Goal: Transaction & Acquisition: Purchase product/service

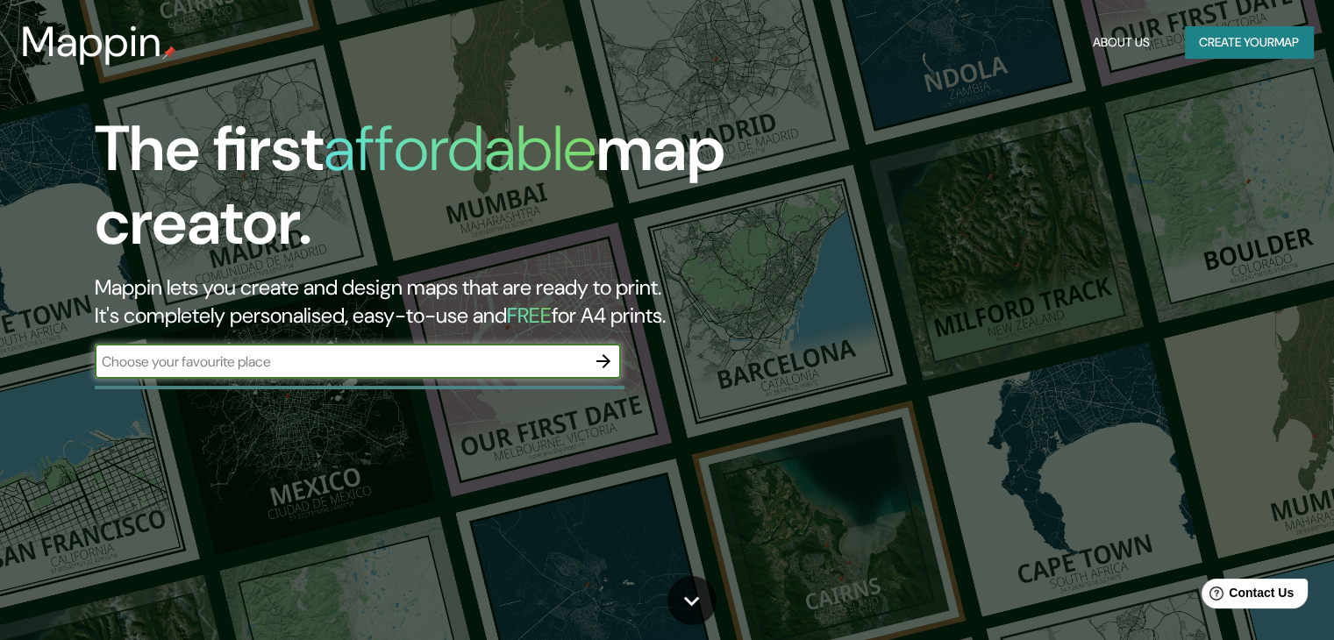
click at [495, 373] on div "​" at bounding box center [358, 361] width 526 height 35
click at [596, 368] on icon "button" at bounding box center [603, 361] width 21 height 21
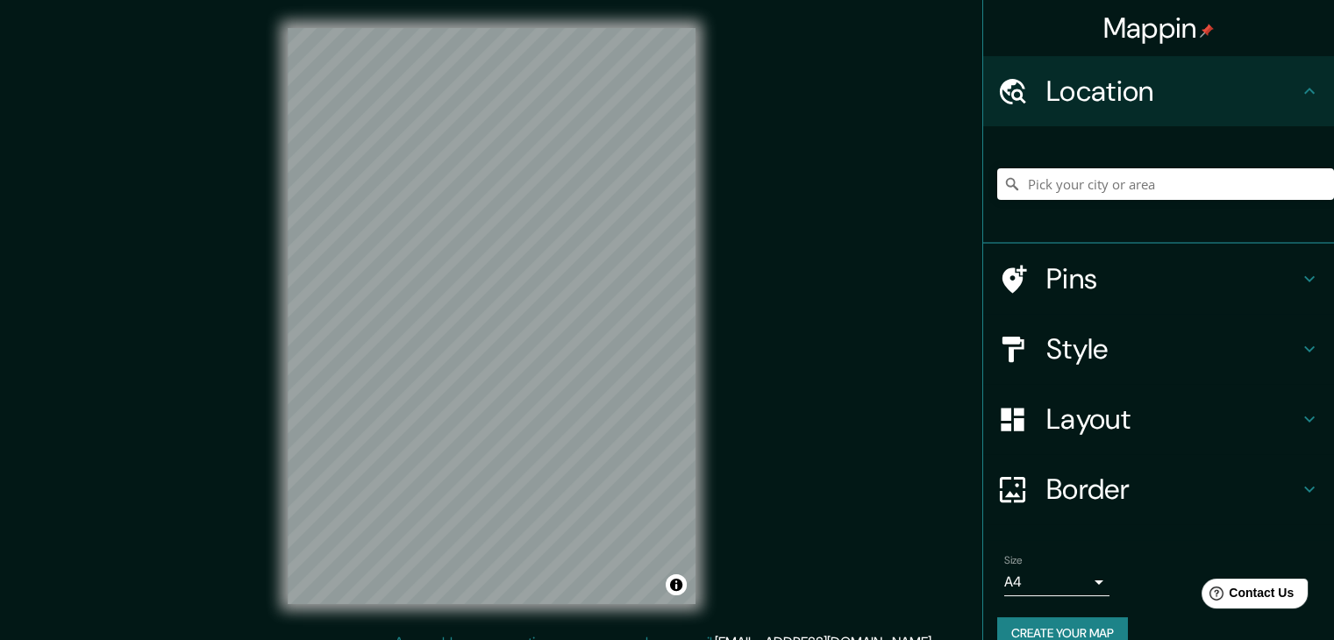
click at [1129, 205] on div at bounding box center [1165, 184] width 337 height 88
click at [1126, 190] on input "Pick your city or area" at bounding box center [1165, 184] width 337 height 32
click at [1080, 173] on input "Pick your city or area" at bounding box center [1165, 184] width 337 height 32
click at [1106, 291] on h4 "Pins" at bounding box center [1172, 278] width 253 height 35
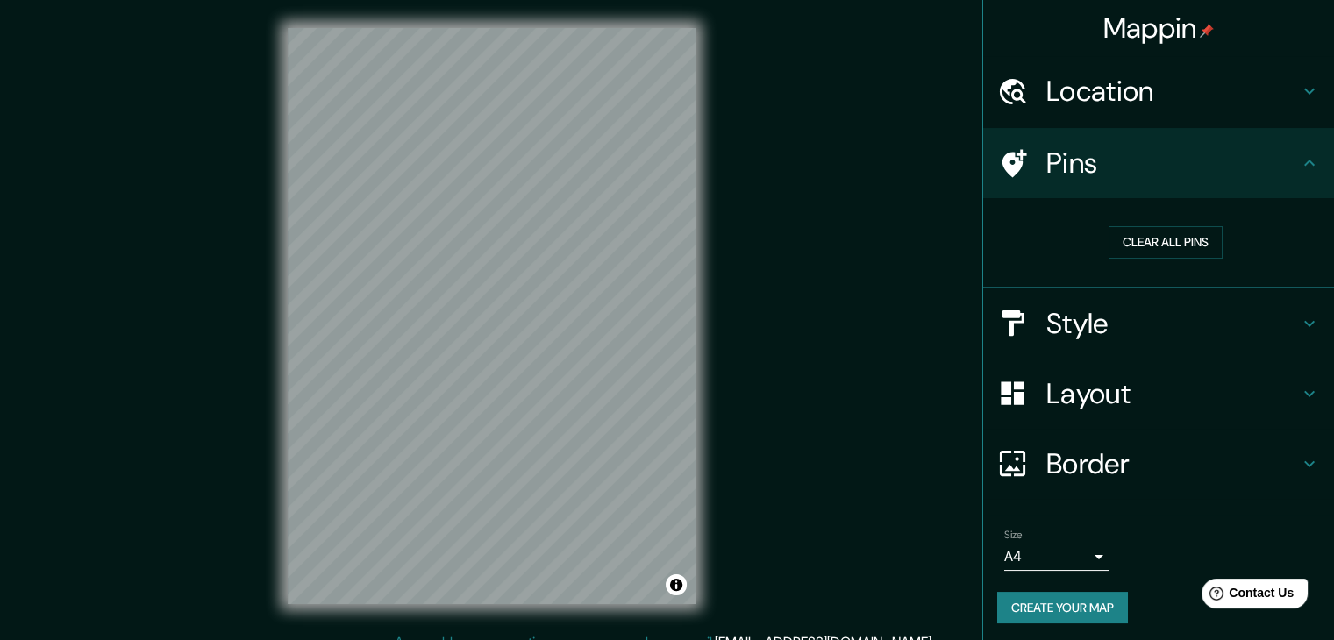
click at [1171, 166] on h4 "Pins" at bounding box center [1172, 163] width 253 height 35
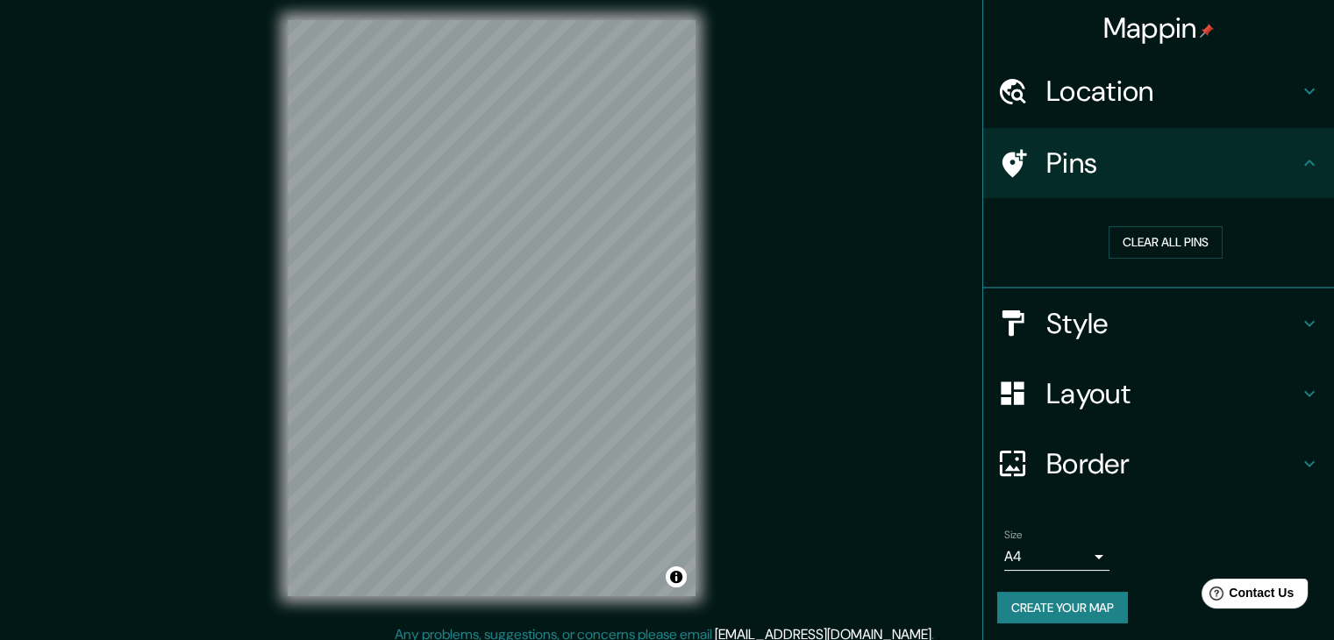
scroll to position [20, 0]
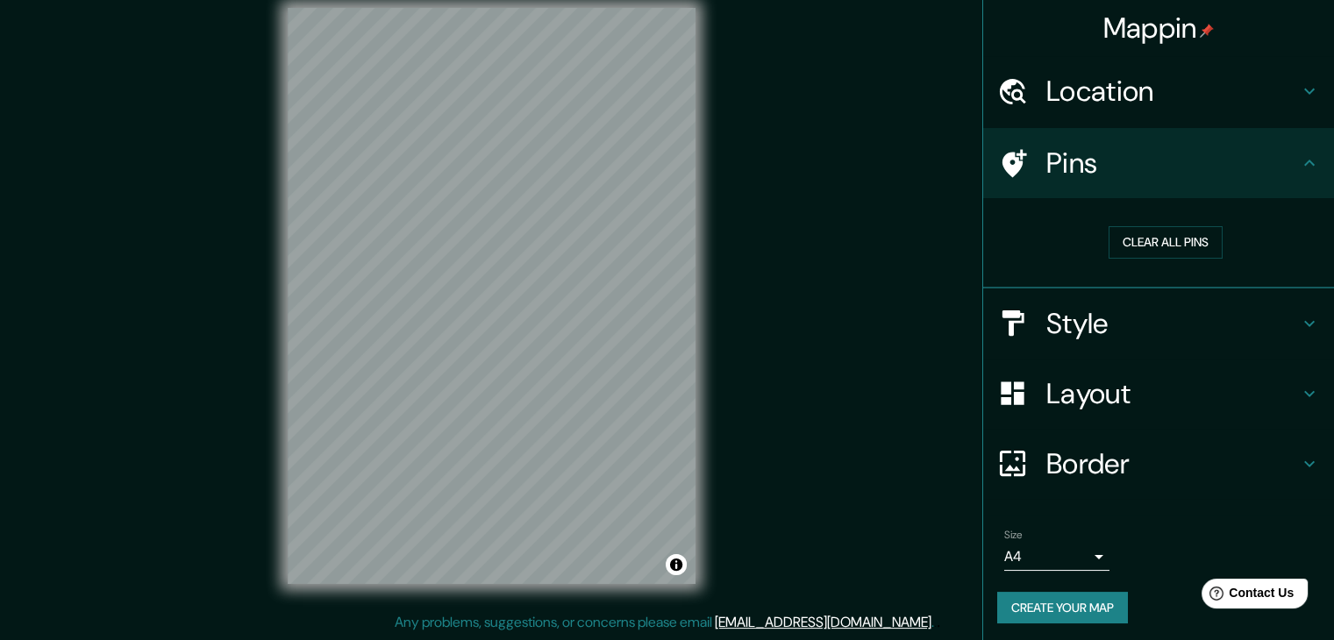
click at [1207, 306] on h4 "Style" at bounding box center [1172, 323] width 253 height 35
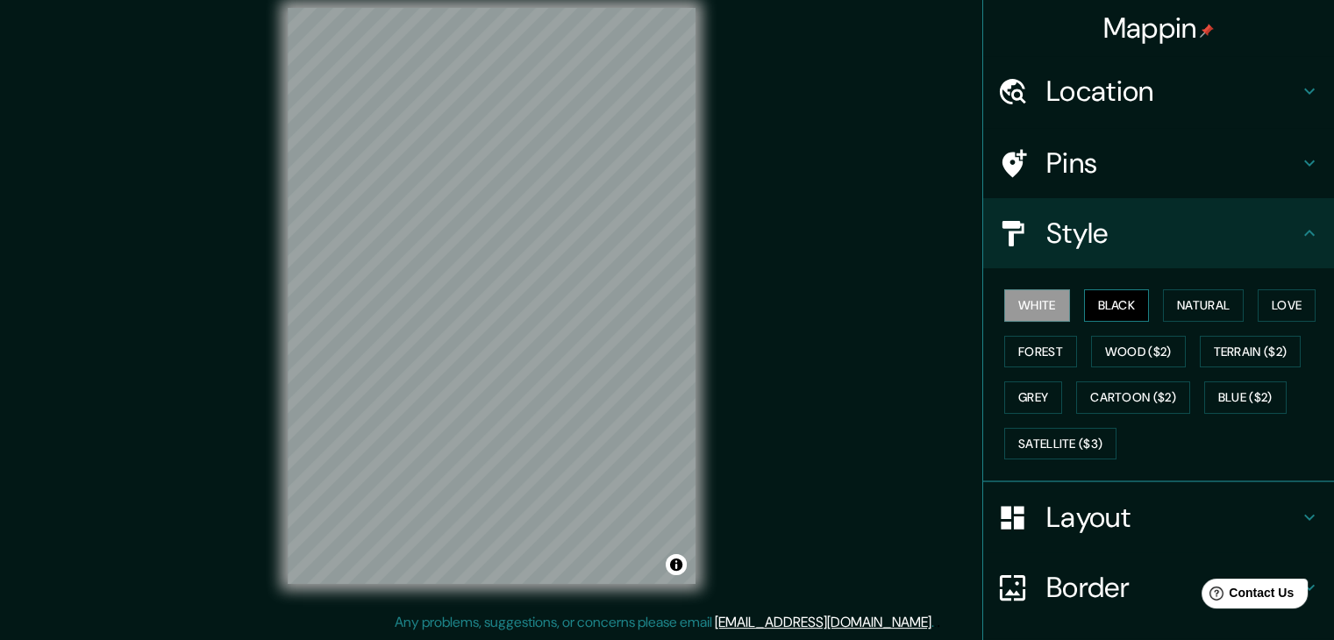
click at [1103, 302] on button "Black" at bounding box center [1117, 305] width 66 height 32
click at [1173, 311] on button "Natural" at bounding box center [1203, 305] width 81 height 32
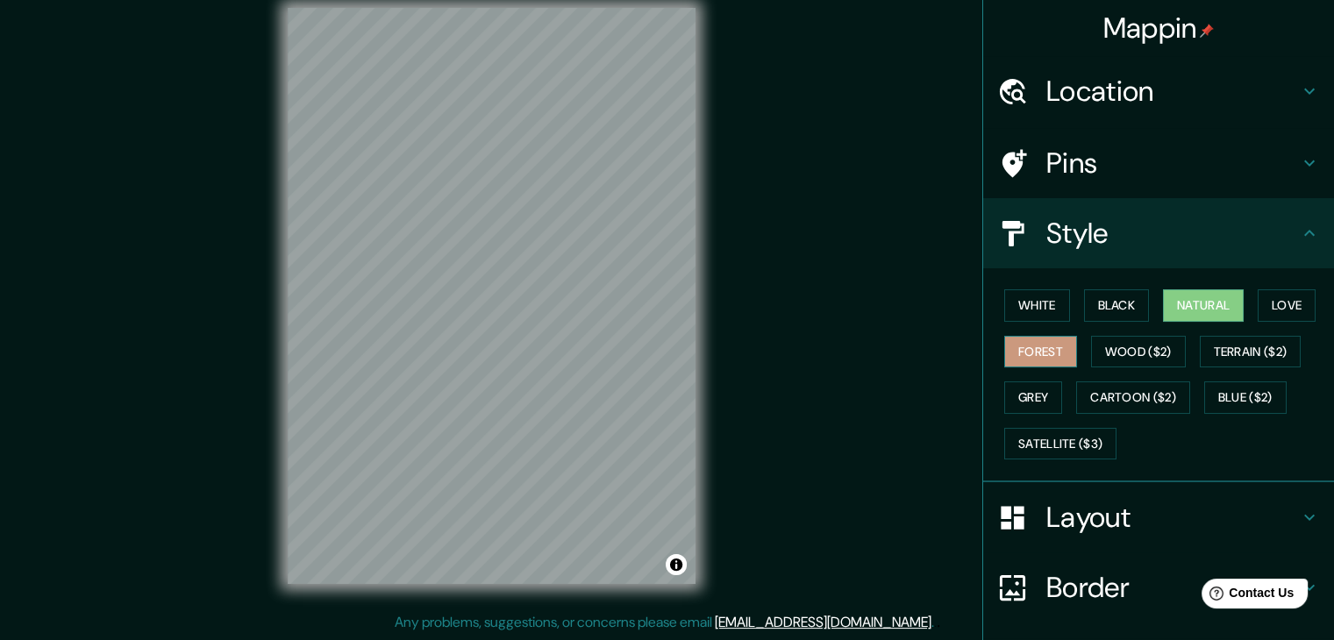
click at [1045, 353] on button "Forest" at bounding box center [1040, 352] width 73 height 32
click at [1091, 349] on button "Wood ($2)" at bounding box center [1138, 352] width 95 height 32
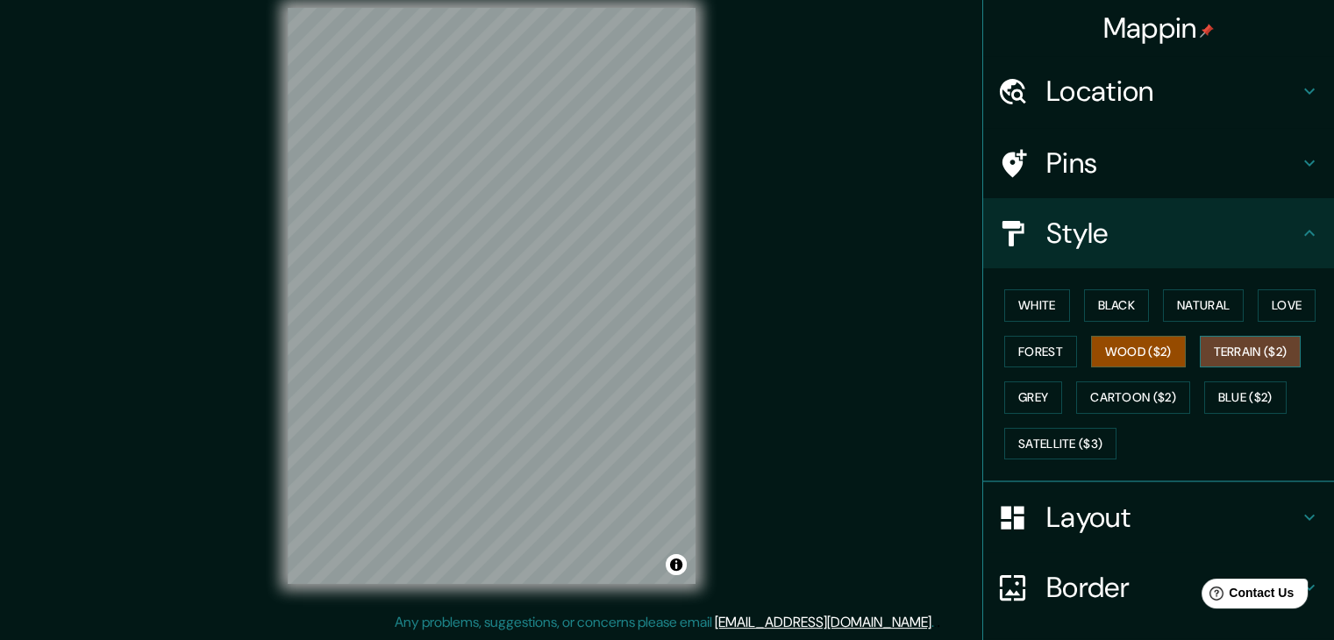
click at [1231, 348] on button "Terrain ($2)" at bounding box center [1251, 352] width 102 height 32
click at [1124, 395] on button "Cartoon ($2)" at bounding box center [1133, 397] width 114 height 32
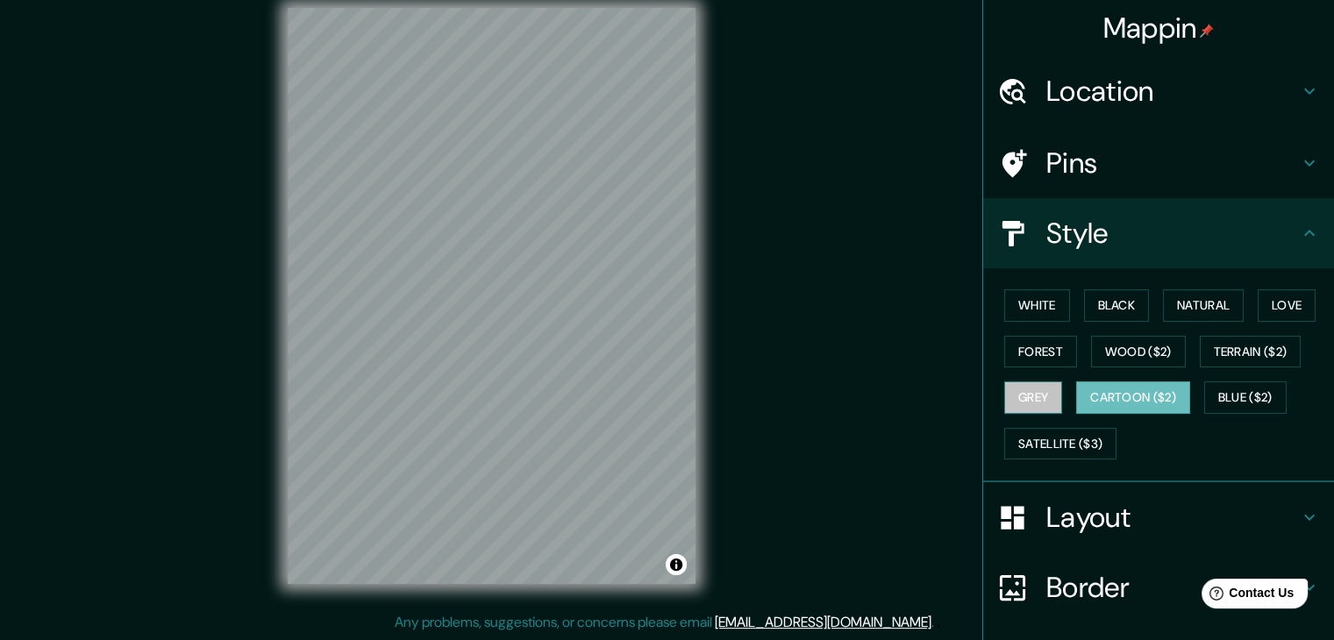
click at [1044, 395] on button "Grey" at bounding box center [1033, 397] width 58 height 32
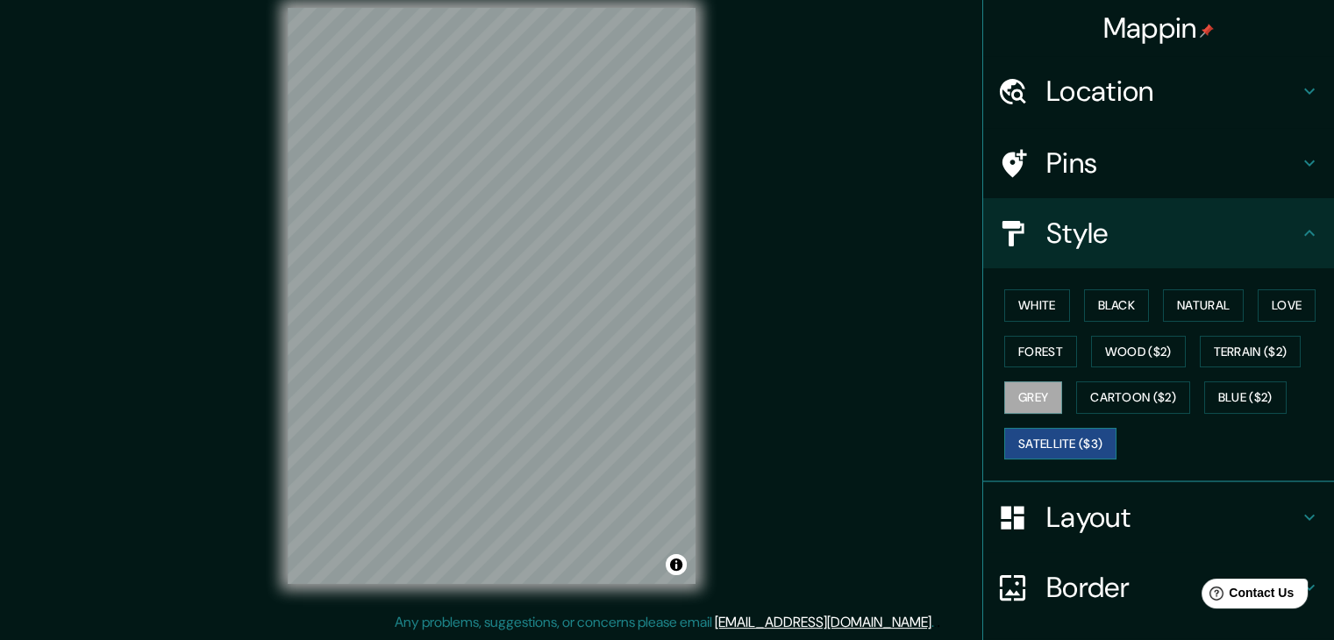
click at [1086, 432] on button "Satellite ($3)" at bounding box center [1060, 444] width 112 height 32
click at [1076, 385] on button "Cartoon ($2)" at bounding box center [1133, 397] width 114 height 32
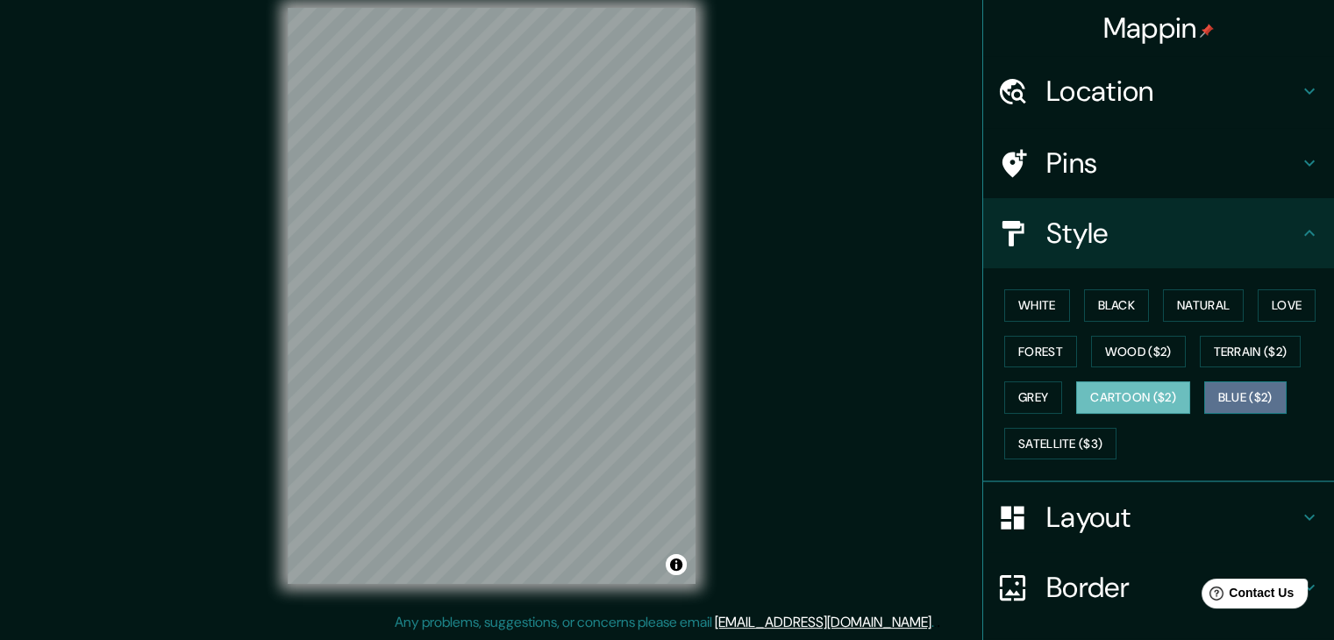
click at [1204, 391] on button "Blue ($2)" at bounding box center [1245, 397] width 82 height 32
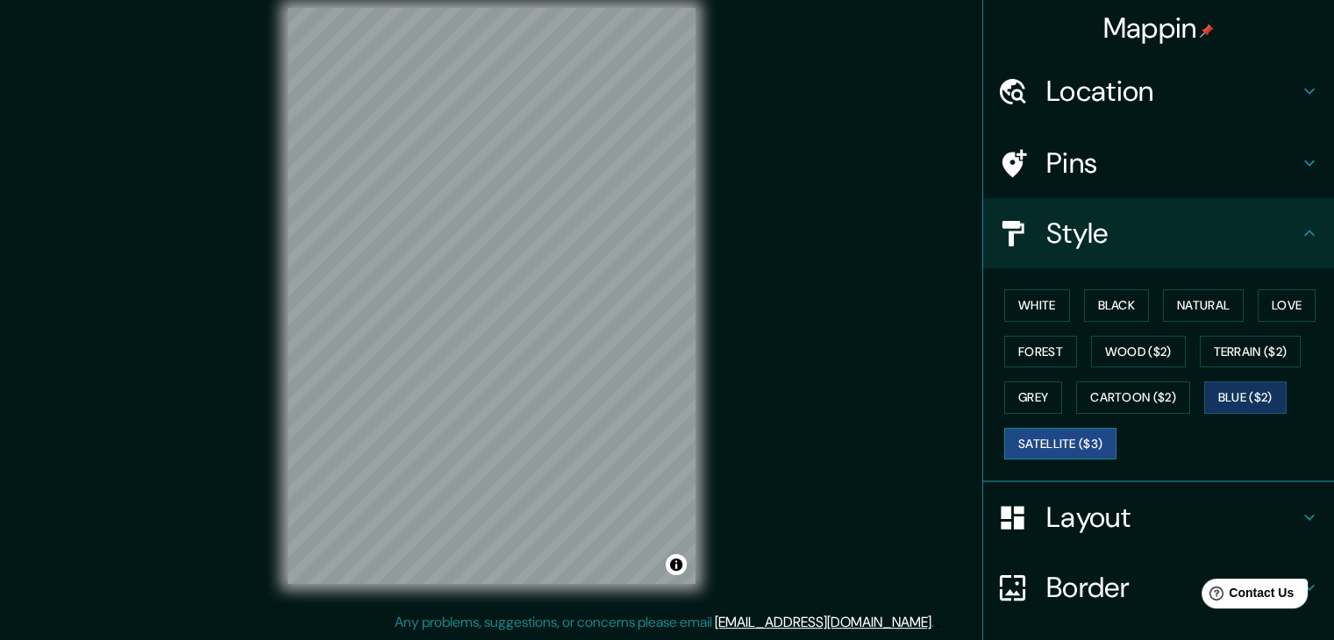
click at [1057, 433] on button "Satellite ($3)" at bounding box center [1060, 444] width 112 height 32
click at [1204, 394] on button "Blue ($2)" at bounding box center [1245, 397] width 82 height 32
click at [1119, 508] on h4 "Layout" at bounding box center [1172, 517] width 253 height 35
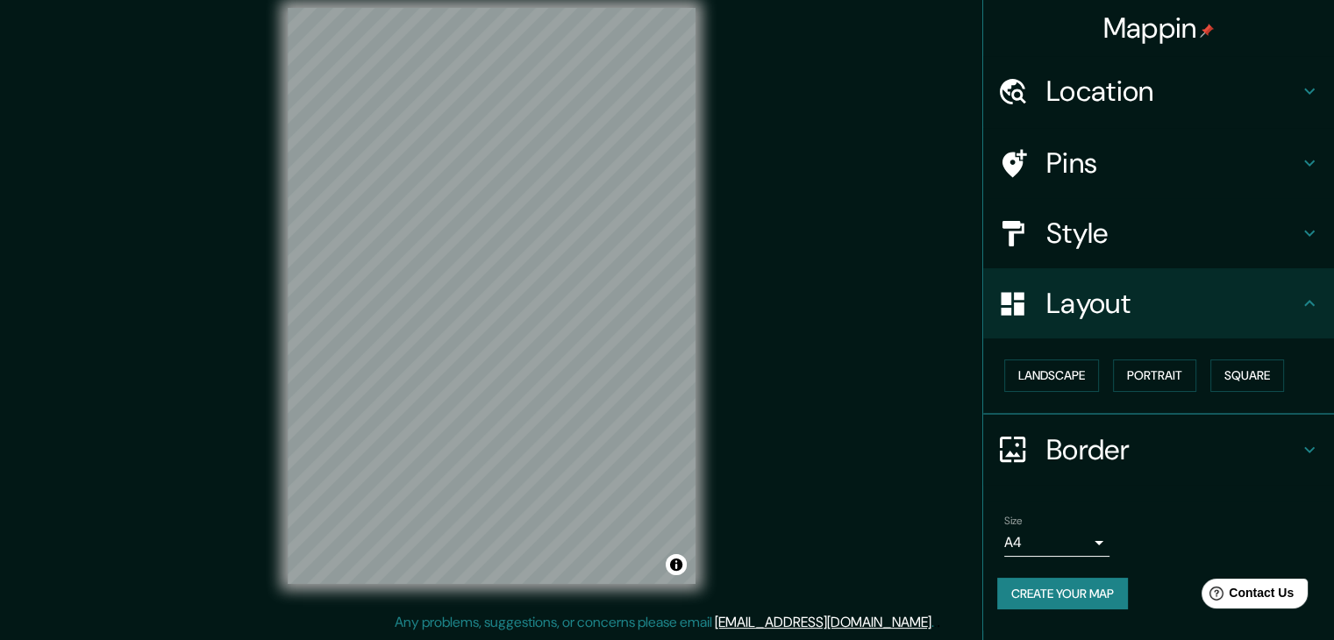
click at [1242, 432] on h4 "Border" at bounding box center [1172, 449] width 253 height 35
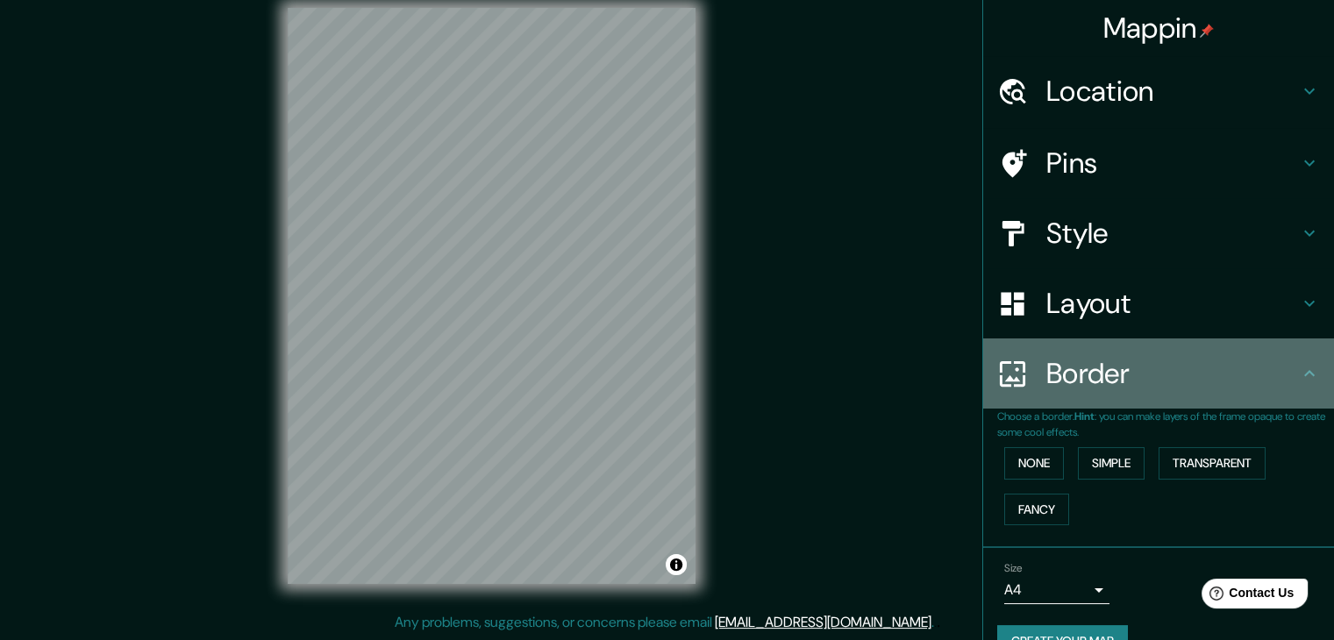
click at [1222, 363] on h4 "Border" at bounding box center [1172, 373] width 253 height 35
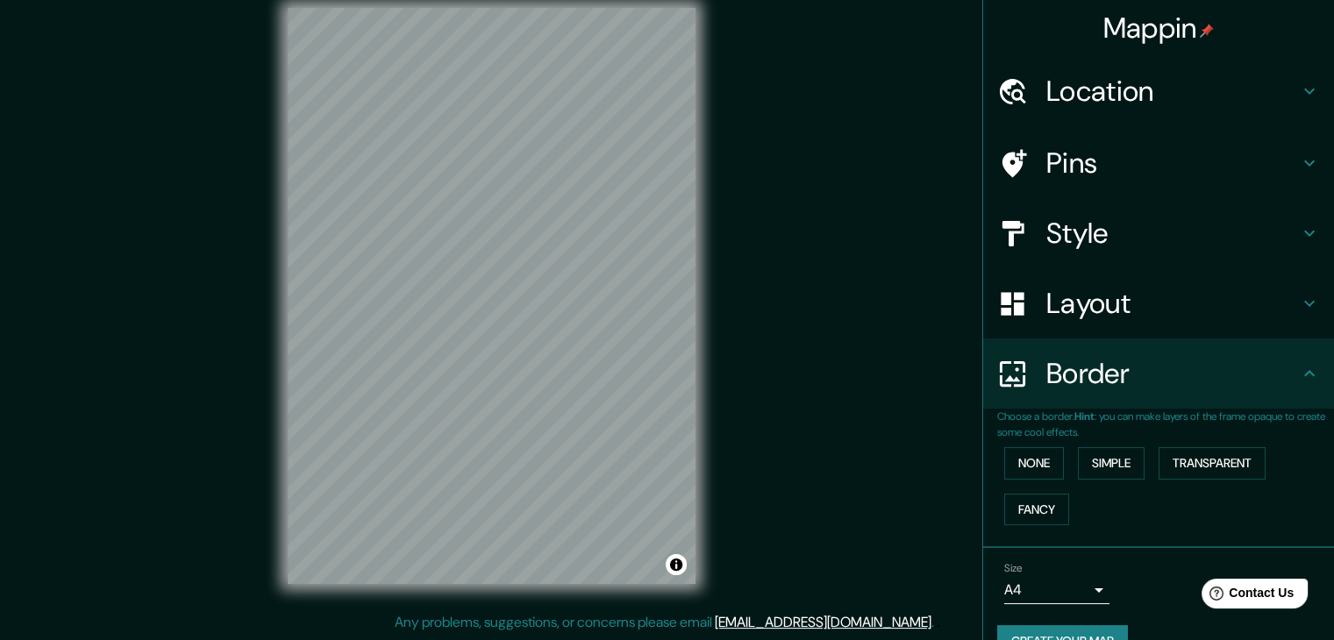
click at [1246, 310] on h4 "Layout" at bounding box center [1172, 303] width 253 height 35
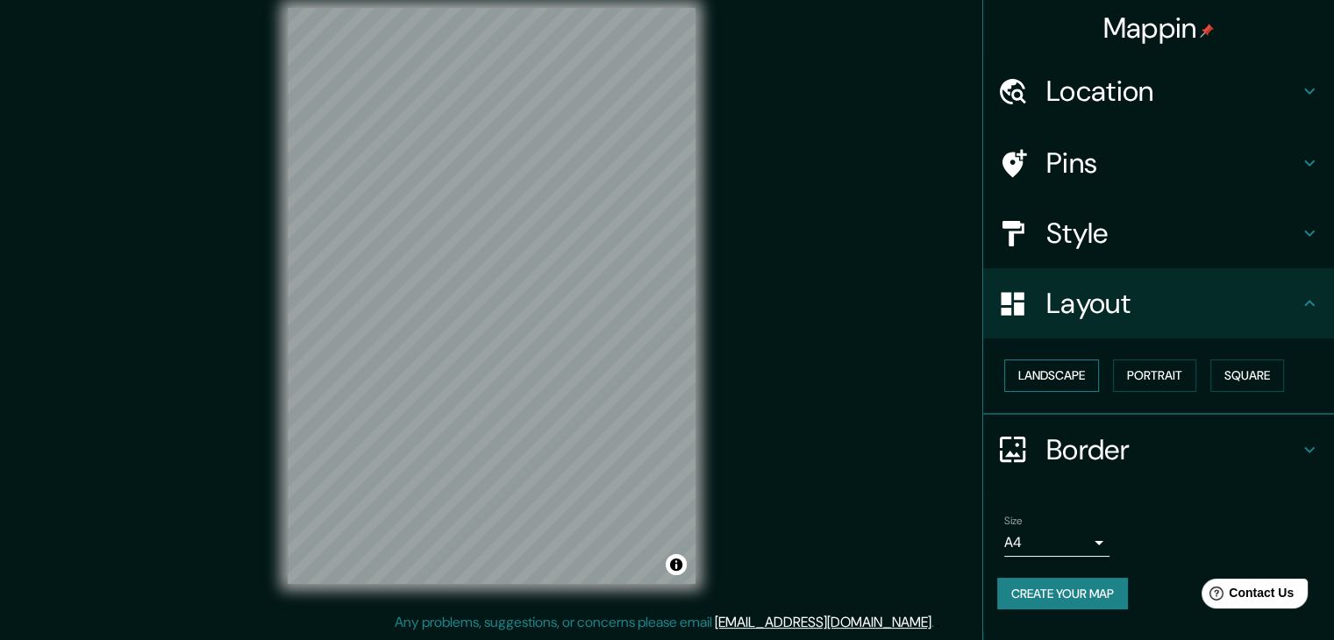
click at [1072, 368] on button "Landscape" at bounding box center [1051, 376] width 95 height 32
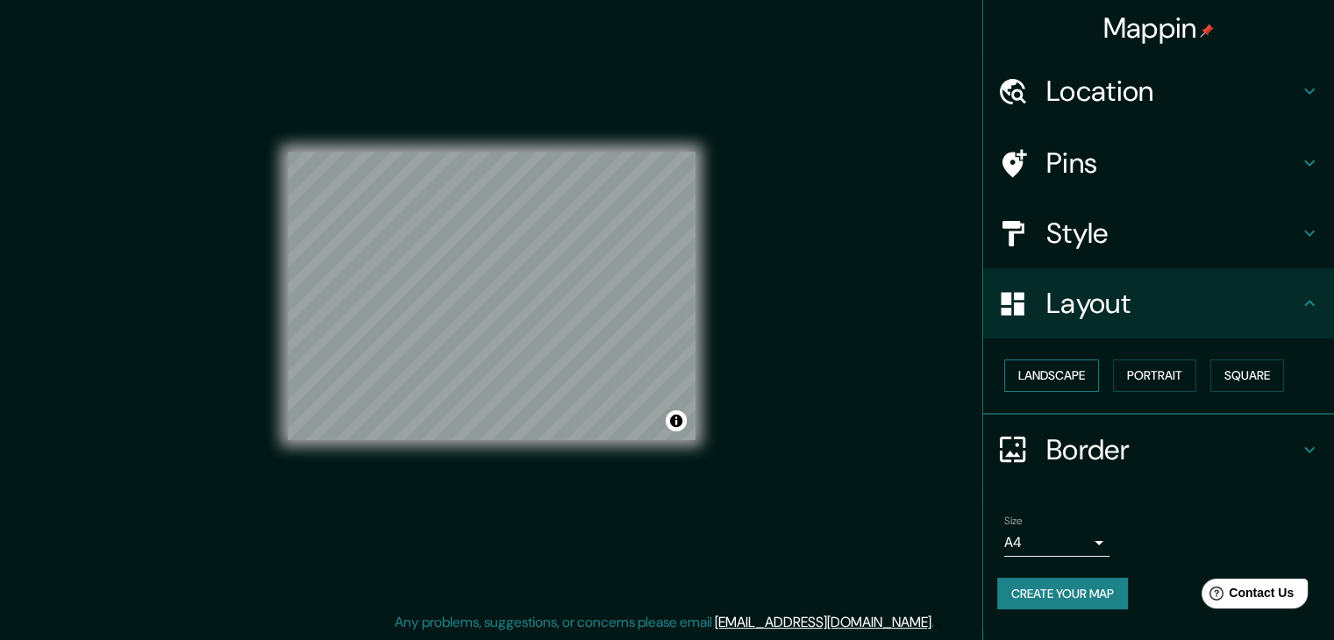
click at [1072, 368] on button "Landscape" at bounding box center [1051, 376] width 95 height 32
click at [1156, 365] on button "Portrait" at bounding box center [1154, 376] width 83 height 32
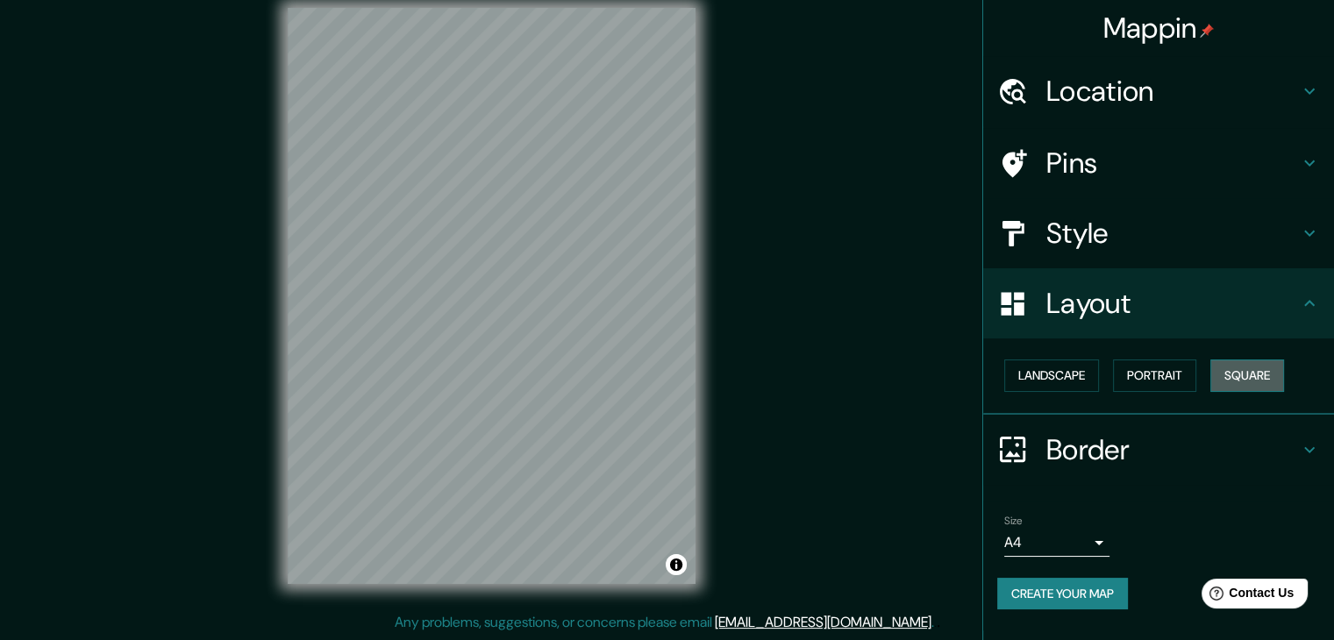
click at [1222, 374] on button "Square" at bounding box center [1247, 376] width 74 height 32
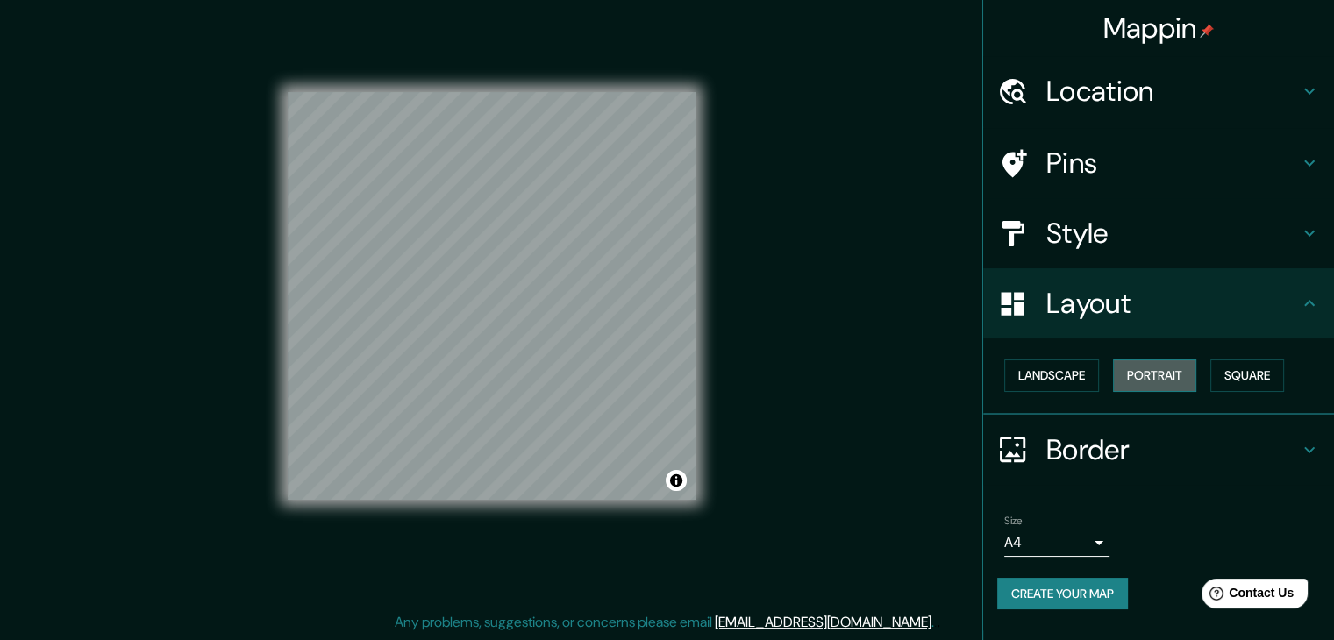
click at [1162, 381] on button "Portrait" at bounding box center [1154, 376] width 83 height 32
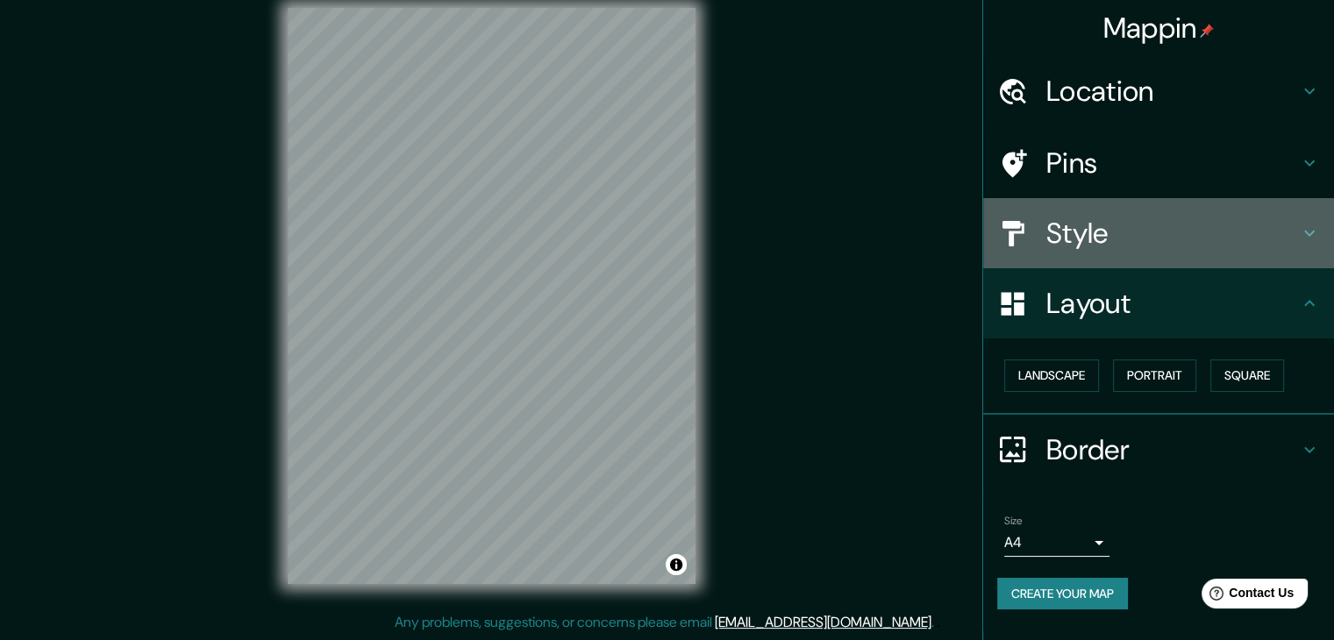
click at [1147, 237] on h4 "Style" at bounding box center [1172, 233] width 253 height 35
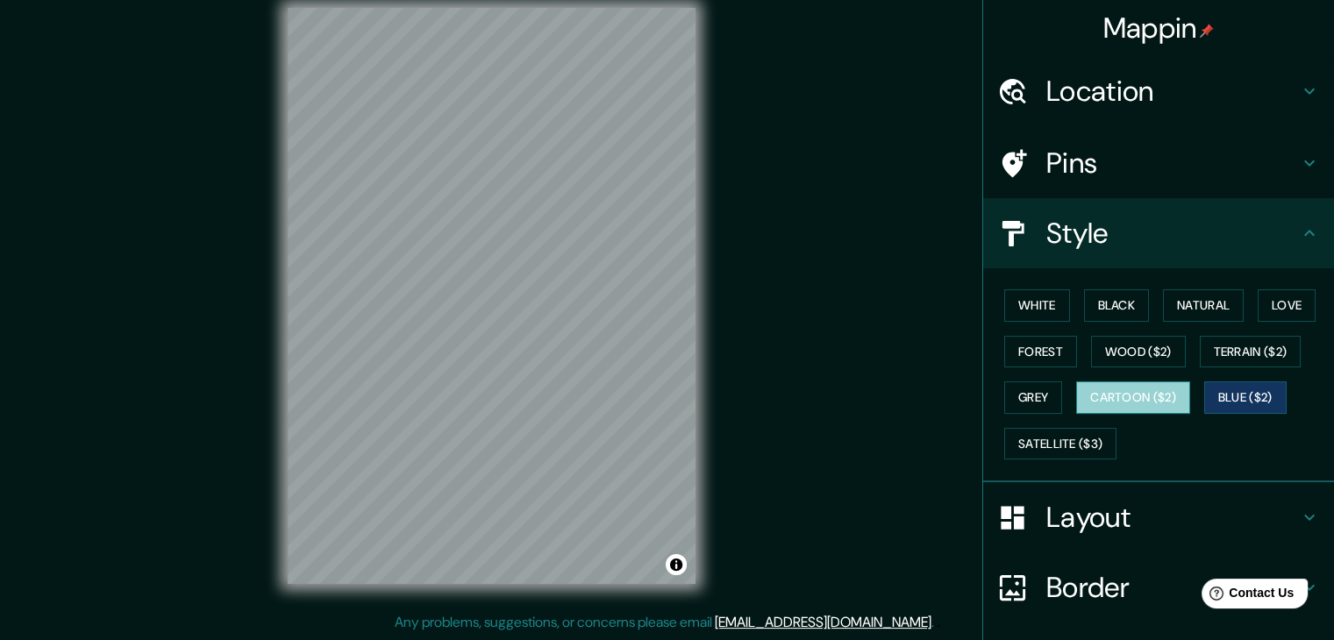
click at [1179, 389] on button "Cartoon ($2)" at bounding box center [1133, 397] width 114 height 32
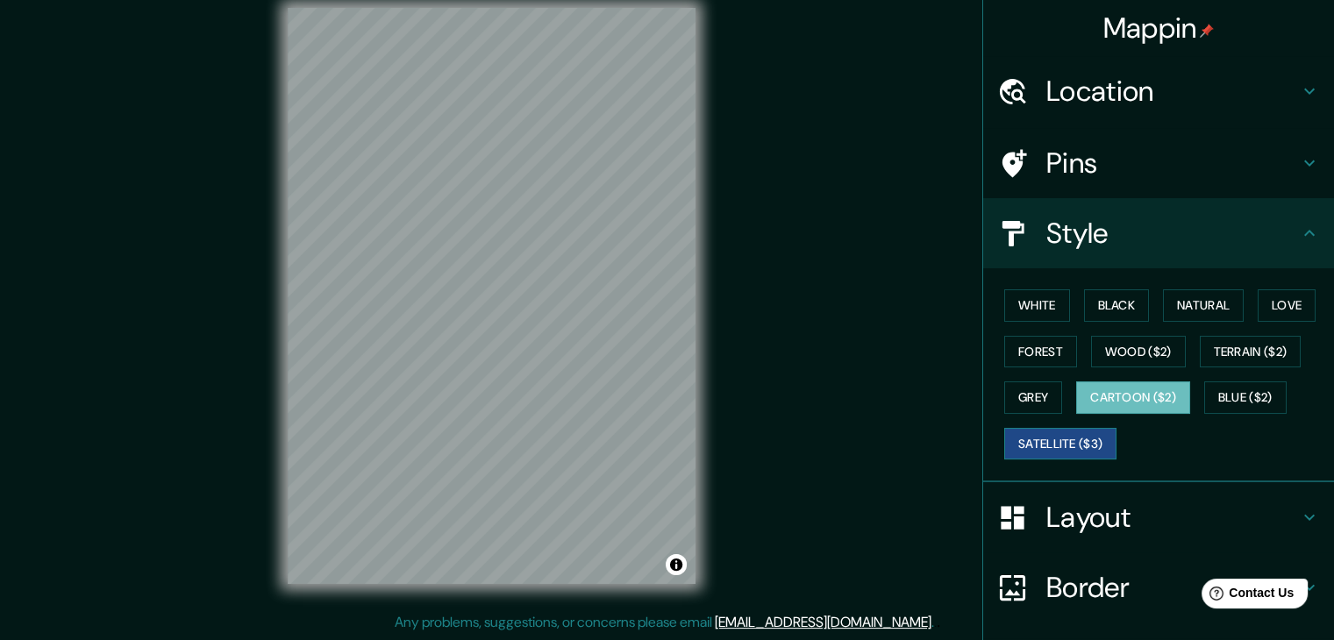
click at [1081, 430] on button "Satellite ($3)" at bounding box center [1060, 444] width 112 height 32
click at [1011, 383] on button "Grey" at bounding box center [1033, 397] width 58 height 32
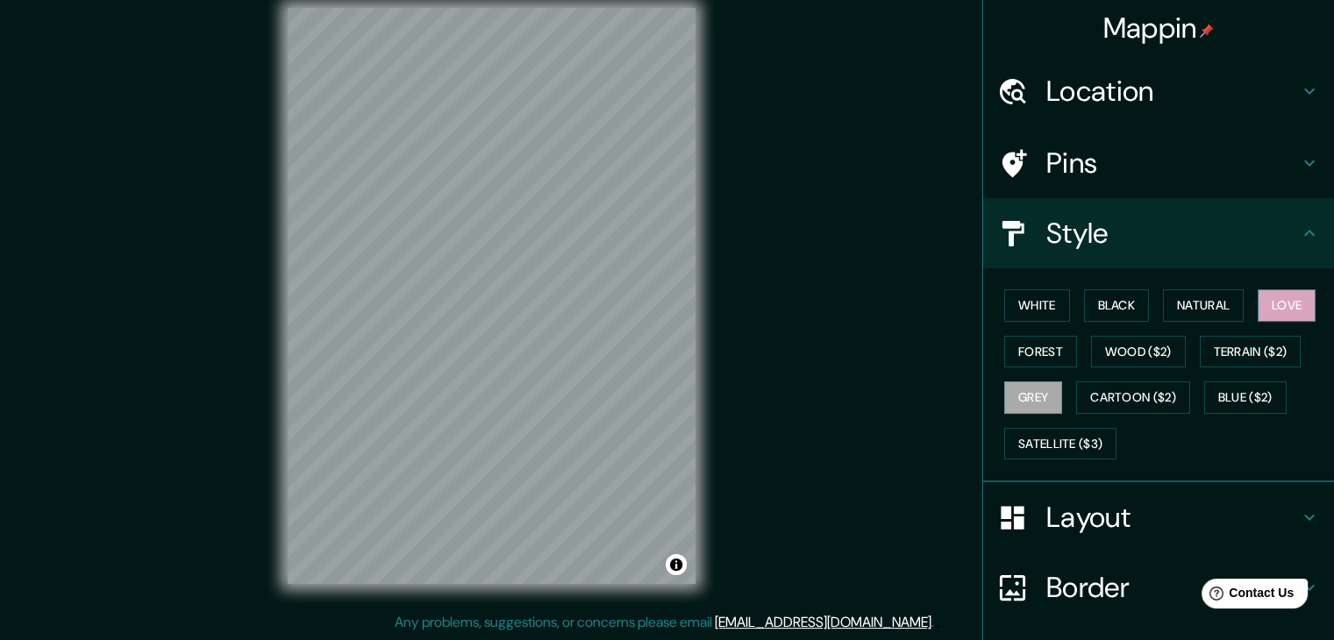
click at [1264, 315] on button "Love" at bounding box center [1286, 305] width 58 height 32
click at [1215, 303] on button "Natural" at bounding box center [1203, 305] width 81 height 32
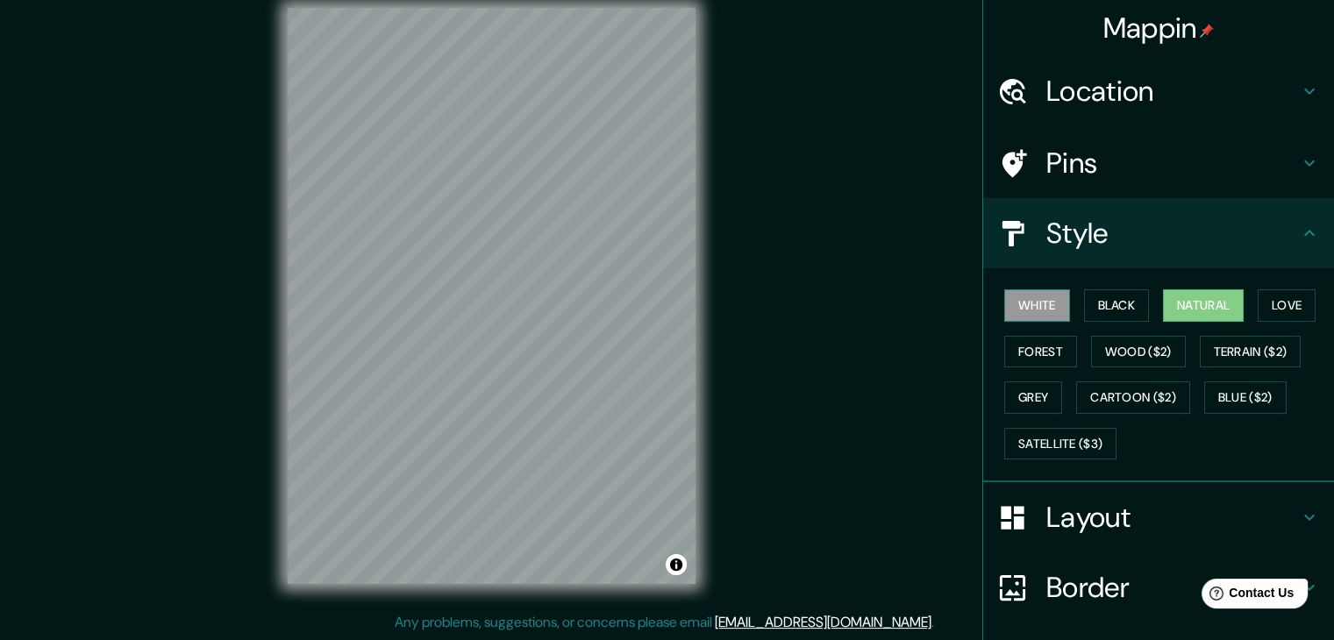
click at [1019, 314] on button "White" at bounding box center [1037, 305] width 66 height 32
click at [1096, 309] on button "Black" at bounding box center [1117, 305] width 66 height 32
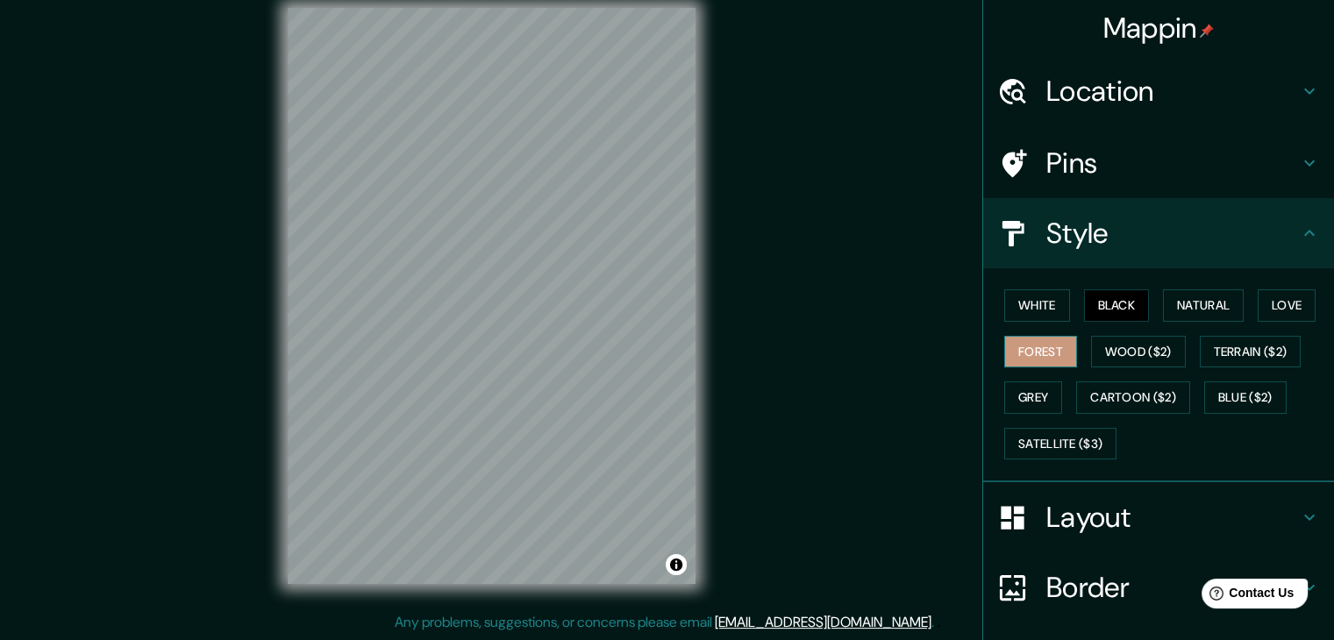
click at [1028, 359] on button "Forest" at bounding box center [1040, 352] width 73 height 32
click at [1028, 379] on div "White Black Natural Love Forest Wood ($2) Terrain ($2) Grey Cartoon ($2) Blue (…" at bounding box center [1165, 374] width 337 height 184
click at [1021, 400] on button "Grey" at bounding box center [1033, 397] width 58 height 32
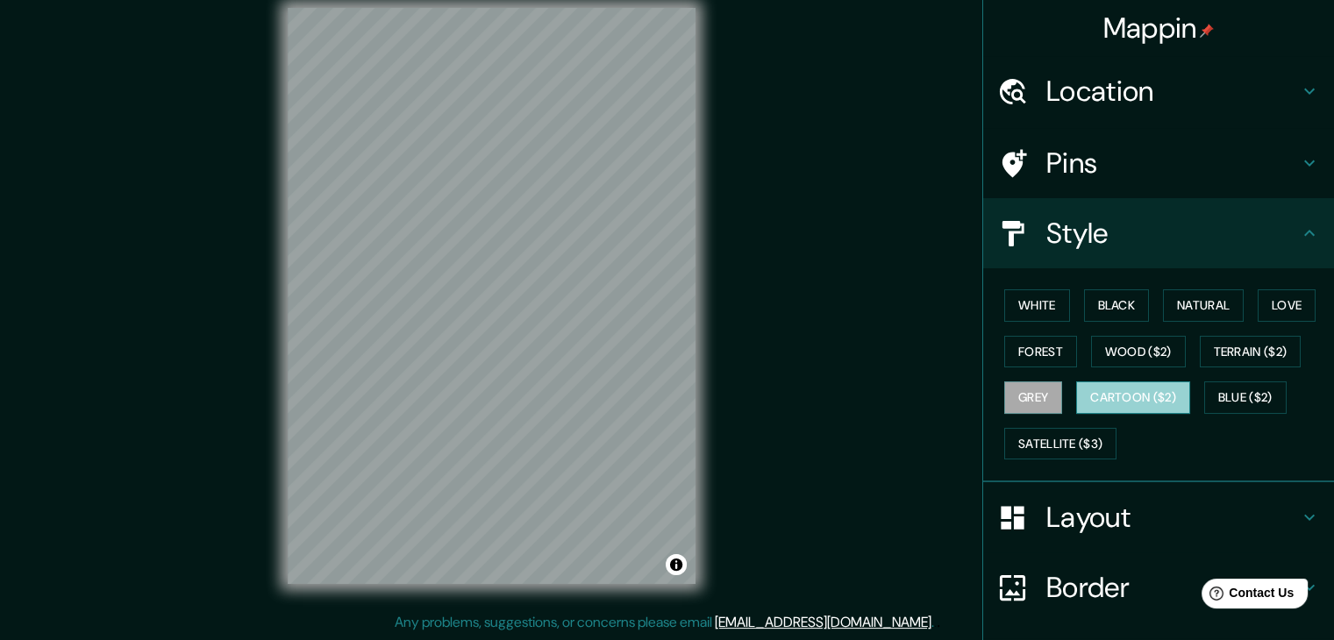
click at [1087, 397] on button "Cartoon ($2)" at bounding box center [1133, 397] width 114 height 32
click at [1024, 395] on button "Grey" at bounding box center [1033, 397] width 58 height 32
click at [1130, 506] on h4 "Layout" at bounding box center [1172, 517] width 253 height 35
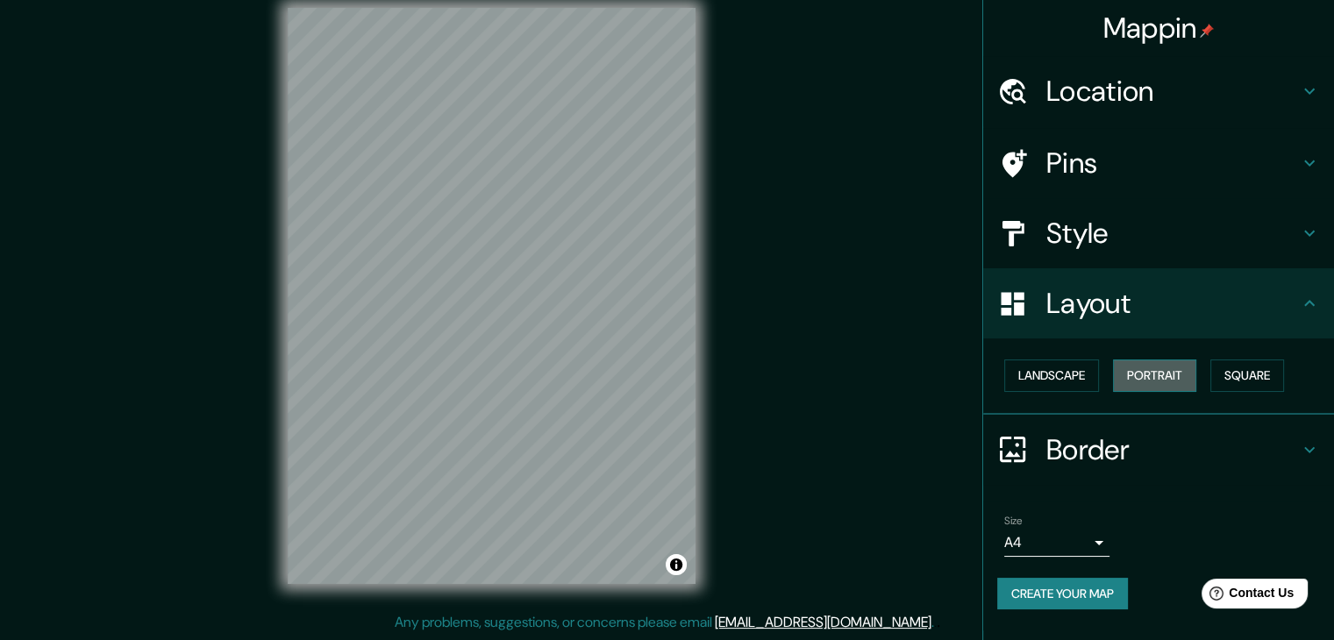
click at [1164, 374] on button "Portrait" at bounding box center [1154, 376] width 83 height 32
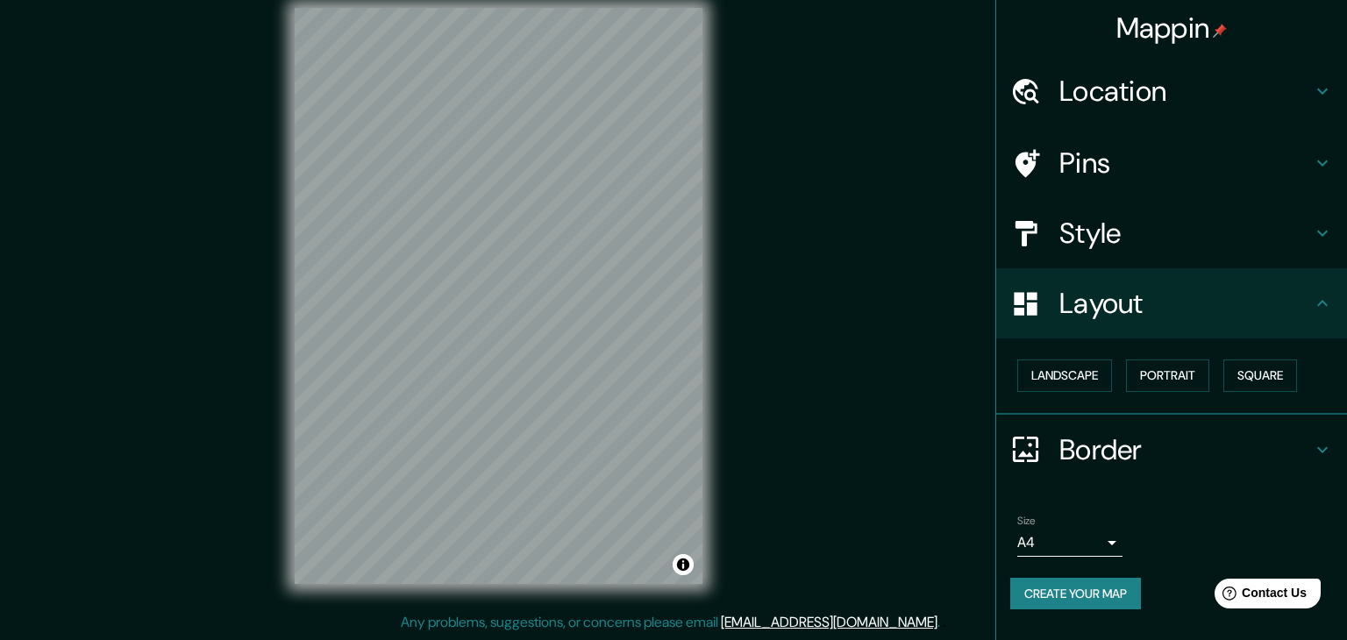
click at [1102, 540] on body "Mappin Location Pins Style Layout Landscape Portrait Square Border Choose a bor…" at bounding box center [673, 300] width 1347 height 640
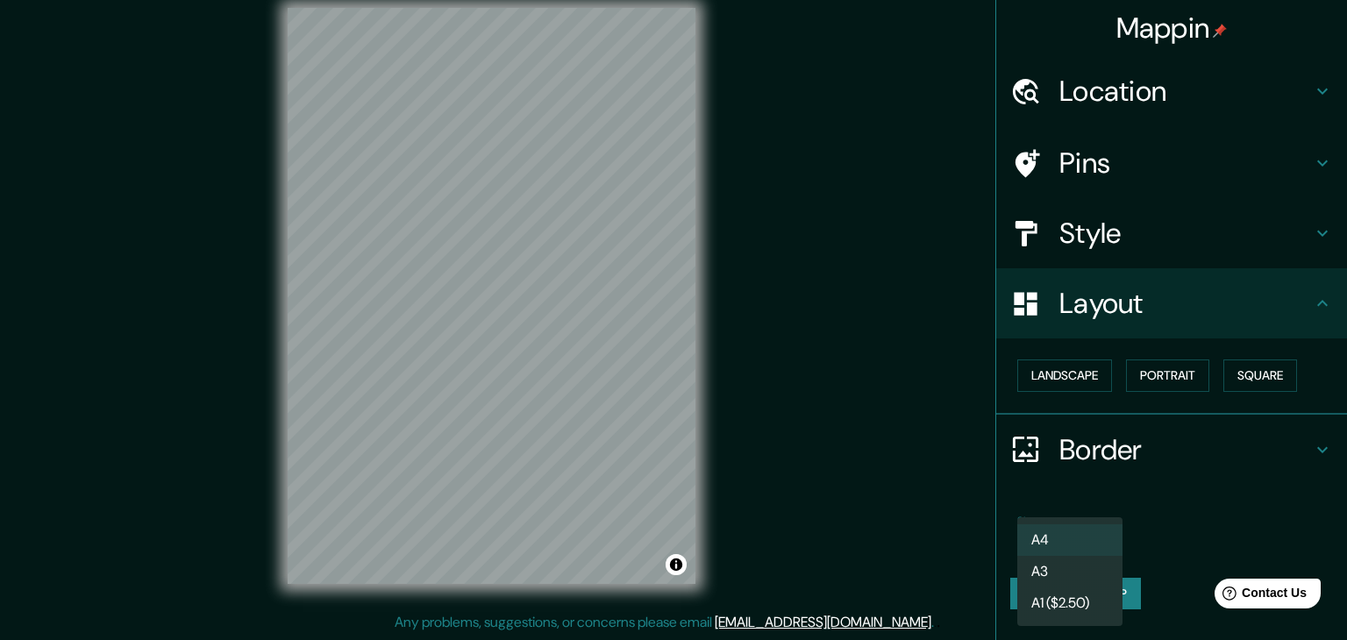
click at [1087, 526] on li "A4" at bounding box center [1069, 540] width 105 height 32
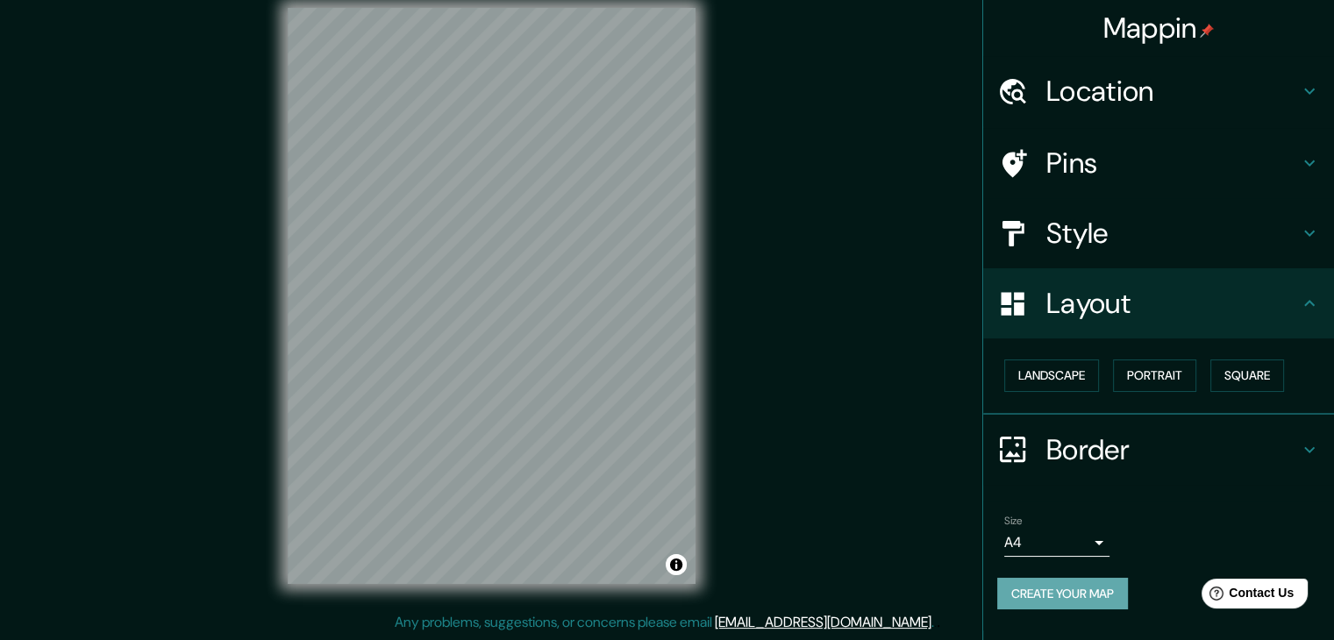
click at [1094, 588] on button "Create your map" at bounding box center [1062, 594] width 131 height 32
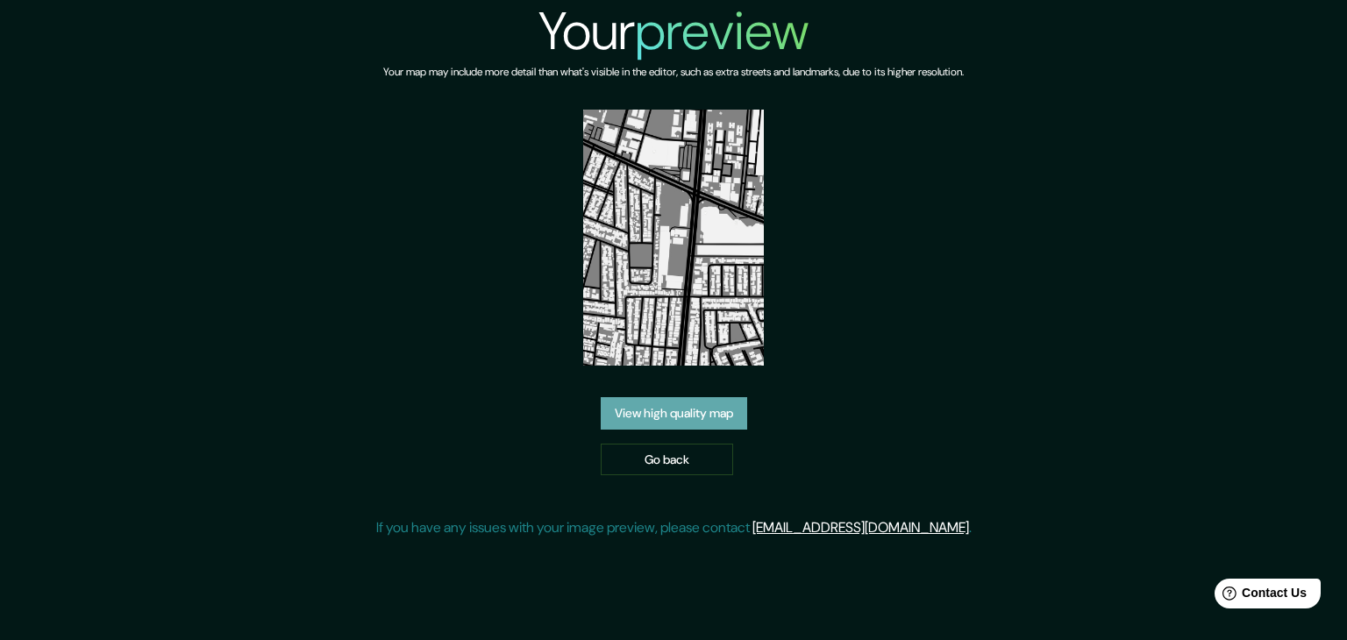
click at [683, 416] on link "View high quality map" at bounding box center [674, 413] width 146 height 32
